Goal: Find specific page/section: Find specific page/section

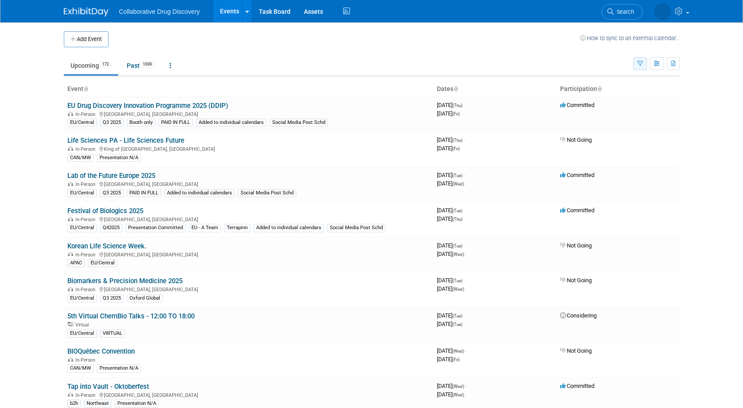
click at [640, 62] on icon "button" at bounding box center [640, 64] width 6 height 6
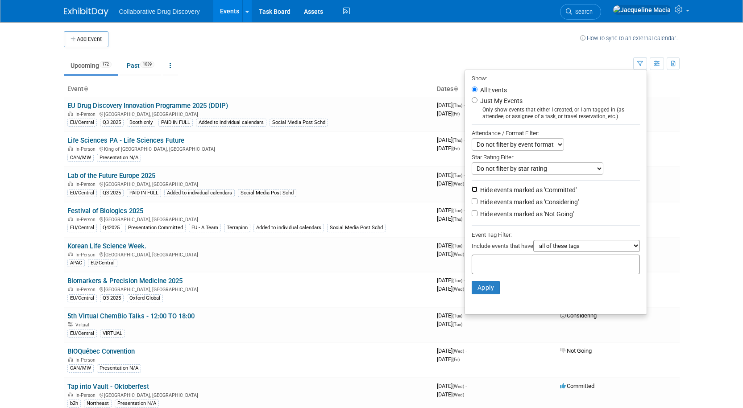
click at [472, 191] on input "Hide events marked as 'Committed'" at bounding box center [475, 190] width 6 height 6
checkbox input "true"
click at [481, 291] on button "Apply" at bounding box center [486, 287] width 29 height 13
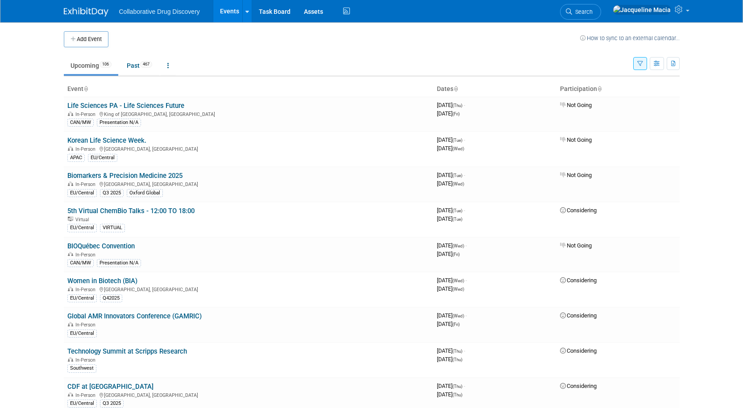
click at [641, 64] on icon "button" at bounding box center [640, 64] width 6 height 6
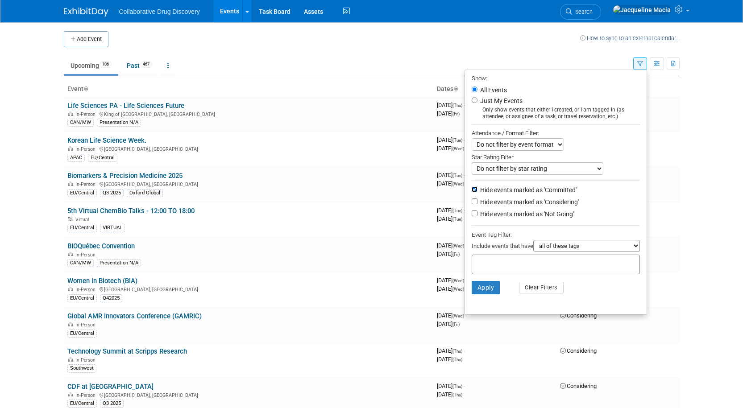
click at [472, 190] on input "Hide events marked as 'Committed'" at bounding box center [475, 190] width 6 height 6
checkbox input "false"
click at [472, 216] on input "Hide events marked as 'Not Going'" at bounding box center [475, 214] width 6 height 6
checkbox input "true"
click at [472, 204] on input "Hide events marked as 'Considering'" at bounding box center [475, 202] width 6 height 6
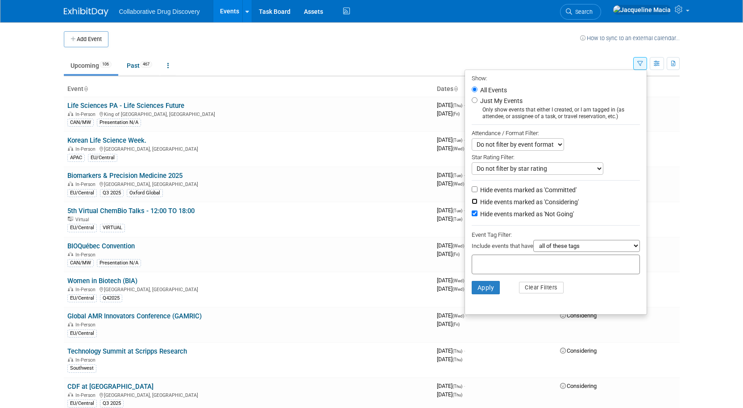
checkbox input "true"
click at [482, 292] on button "Apply" at bounding box center [486, 287] width 29 height 13
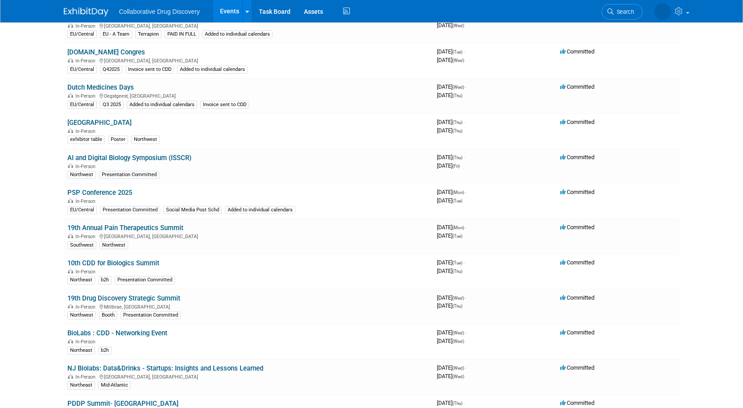
scroll to position [446, 0]
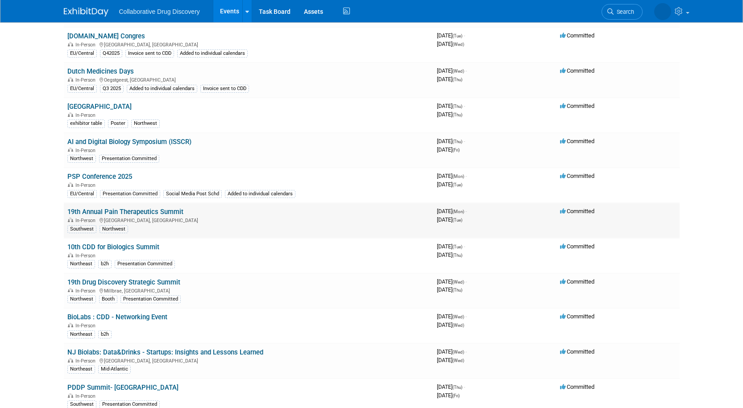
drag, startPoint x: 192, startPoint y: 212, endPoint x: 165, endPoint y: 230, distance: 32.8
click at [68, 213] on td "19th Annual Pain Therapeutics Summit In-Person San Diego, CA Southwest Northwest" at bounding box center [249, 220] width 370 height 35
click at [268, 250] on td "10th CDD for Biologics Summit In-Person Northeast b2h Presentation Committed" at bounding box center [249, 255] width 370 height 35
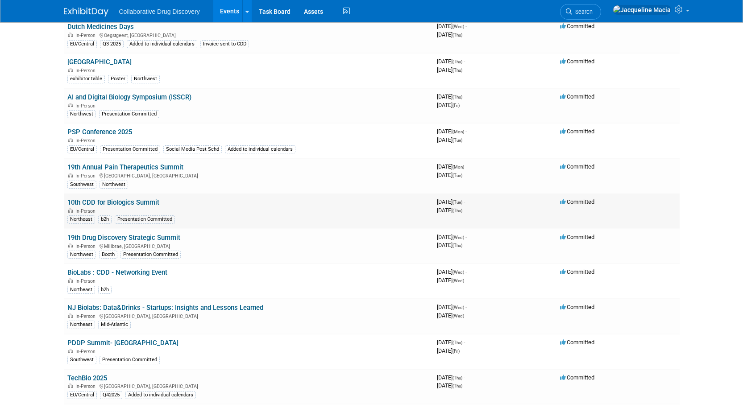
drag, startPoint x: 181, startPoint y: 206, endPoint x: 67, endPoint y: 205, distance: 113.8
click at [67, 205] on td "10th CDD for Biologics Summit In-Person Northeast b2h Presentation Committed" at bounding box center [249, 211] width 370 height 35
copy link "10th CDD for Biologics Summit"
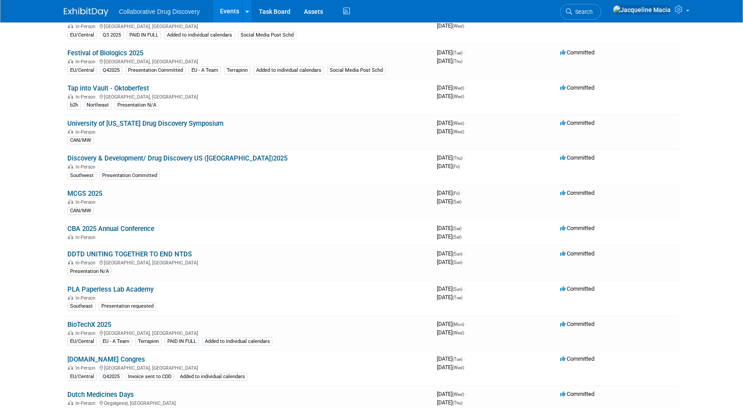
scroll to position [0, 0]
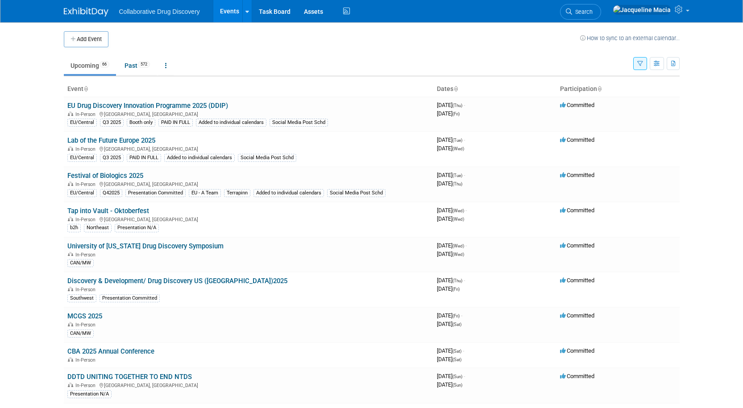
click at [642, 64] on icon "button" at bounding box center [640, 64] width 6 height 6
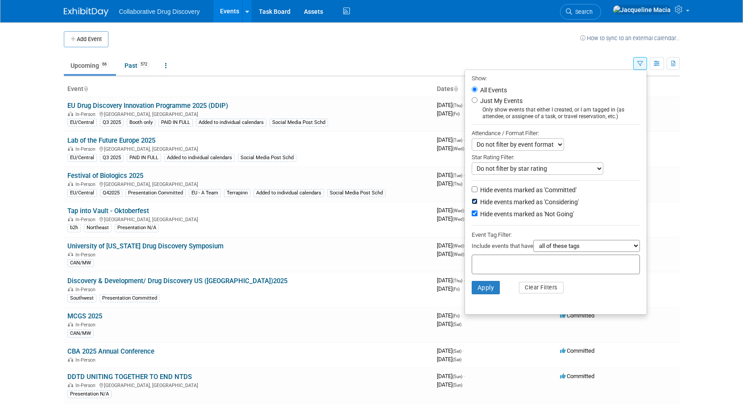
click at [472, 204] on input "Hide events marked as 'Considering'" at bounding box center [475, 202] width 6 height 6
checkbox input "false"
click at [472, 216] on input "Hide events marked as 'Not Going'" at bounding box center [475, 214] width 6 height 6
checkbox input "false"
click at [479, 290] on button "Apply" at bounding box center [486, 287] width 29 height 13
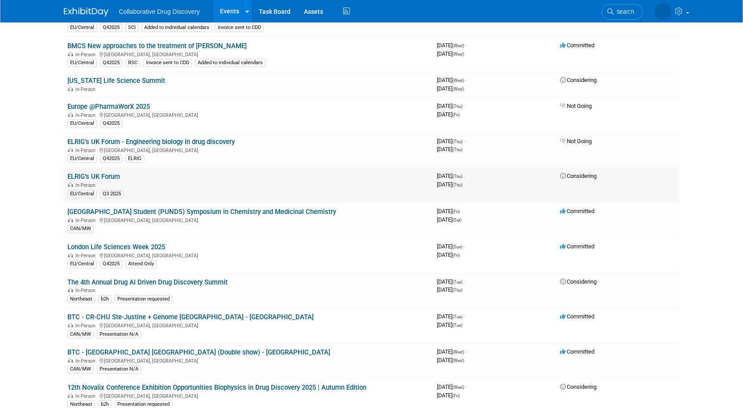
scroll to position [3125, 0]
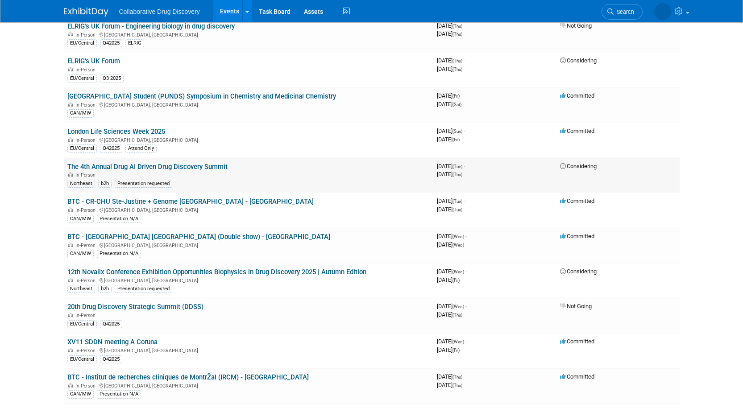
click at [188, 165] on link "The 4th Annual Drug AI Driven Drug Discovery Summit" at bounding box center [147, 167] width 160 height 8
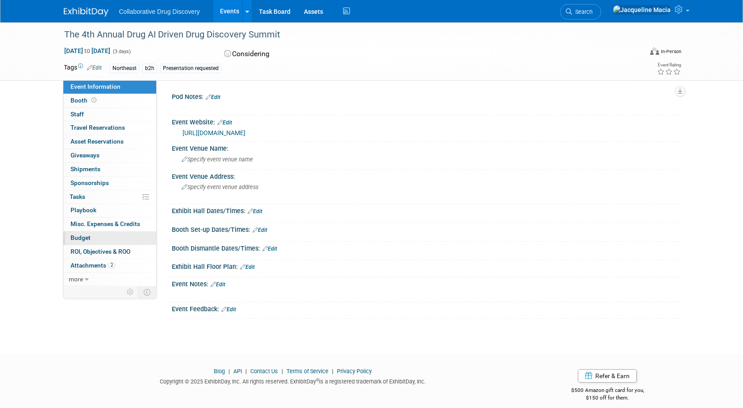
click at [92, 241] on link "Budget" at bounding box center [109, 238] width 93 height 13
